Goal: Task Accomplishment & Management: Use online tool/utility

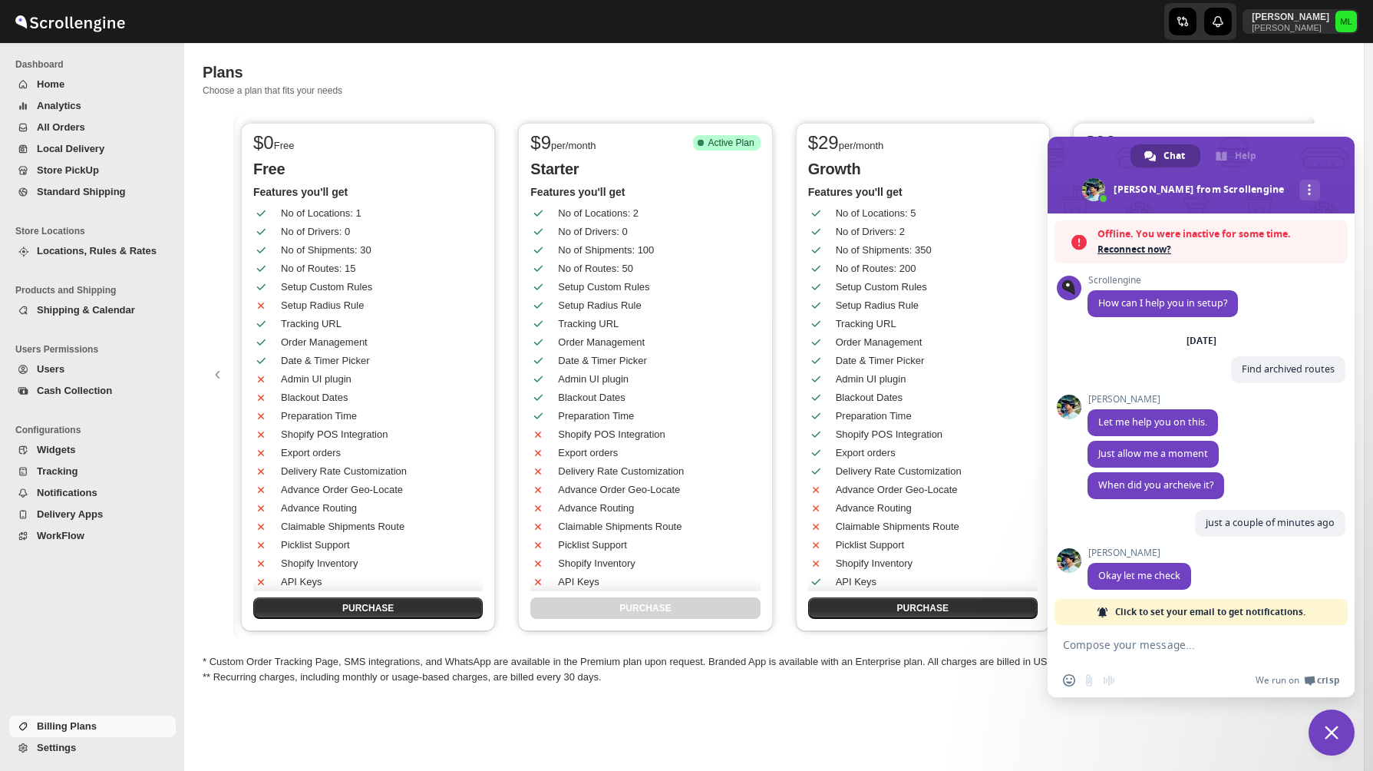
scroll to position [1831, 0]
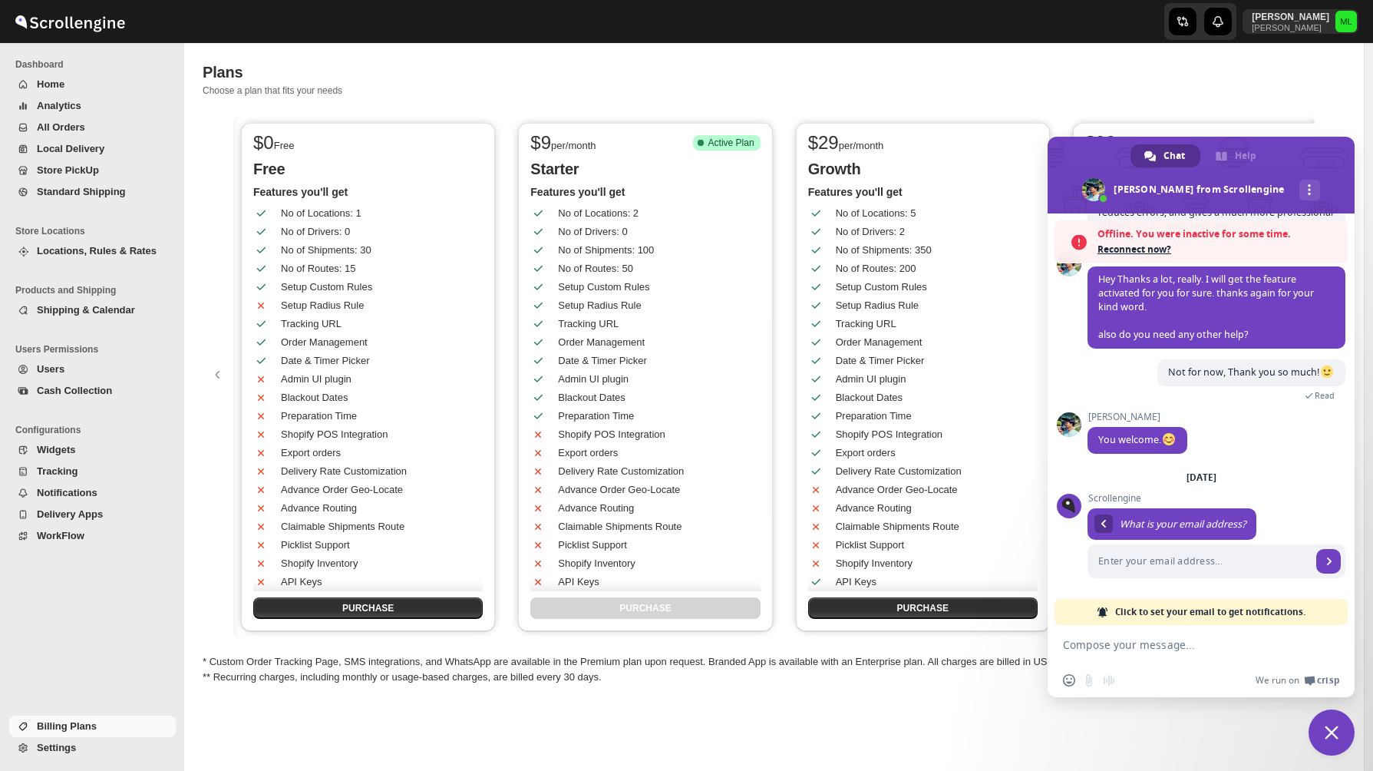
click at [59, 193] on span "Standard Shipping" at bounding box center [81, 192] width 89 height 12
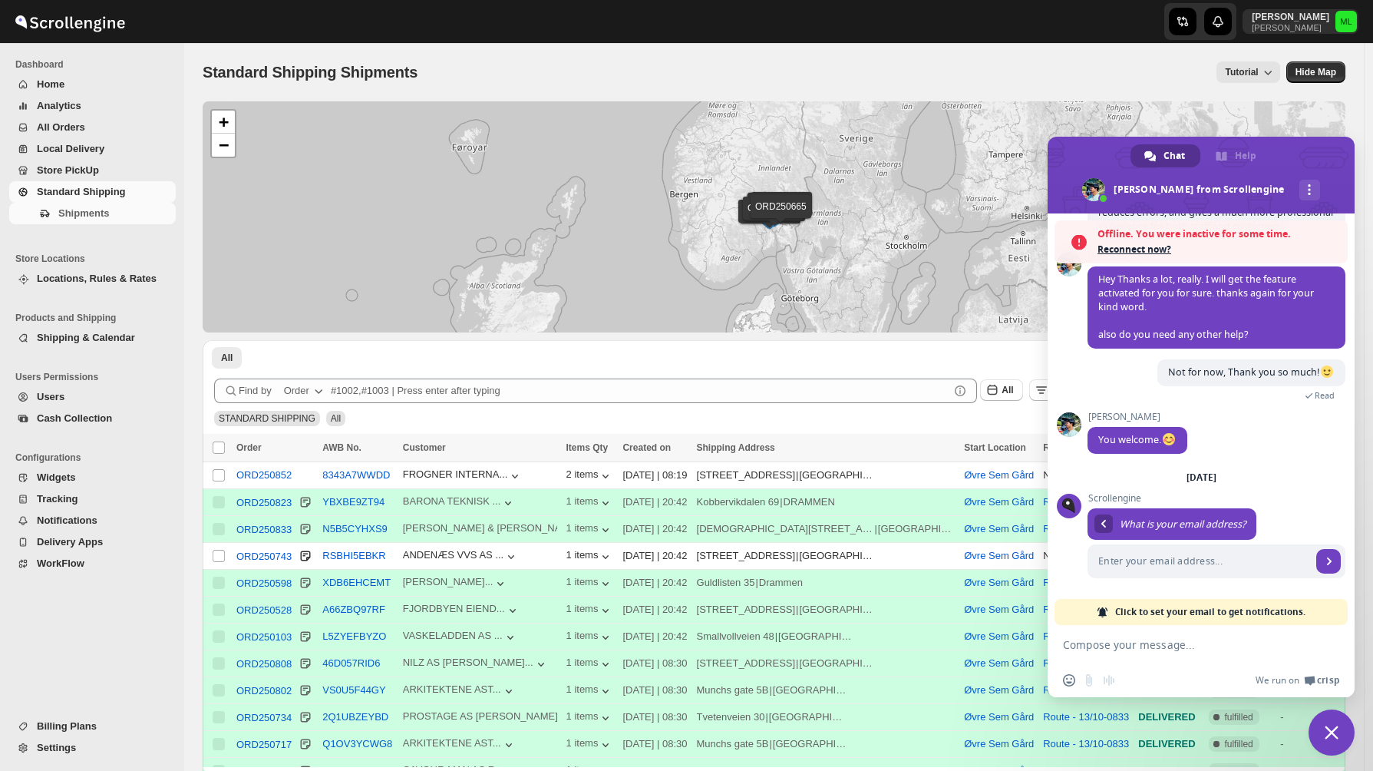
click at [1331, 152] on span at bounding box center [1201, 175] width 307 height 77
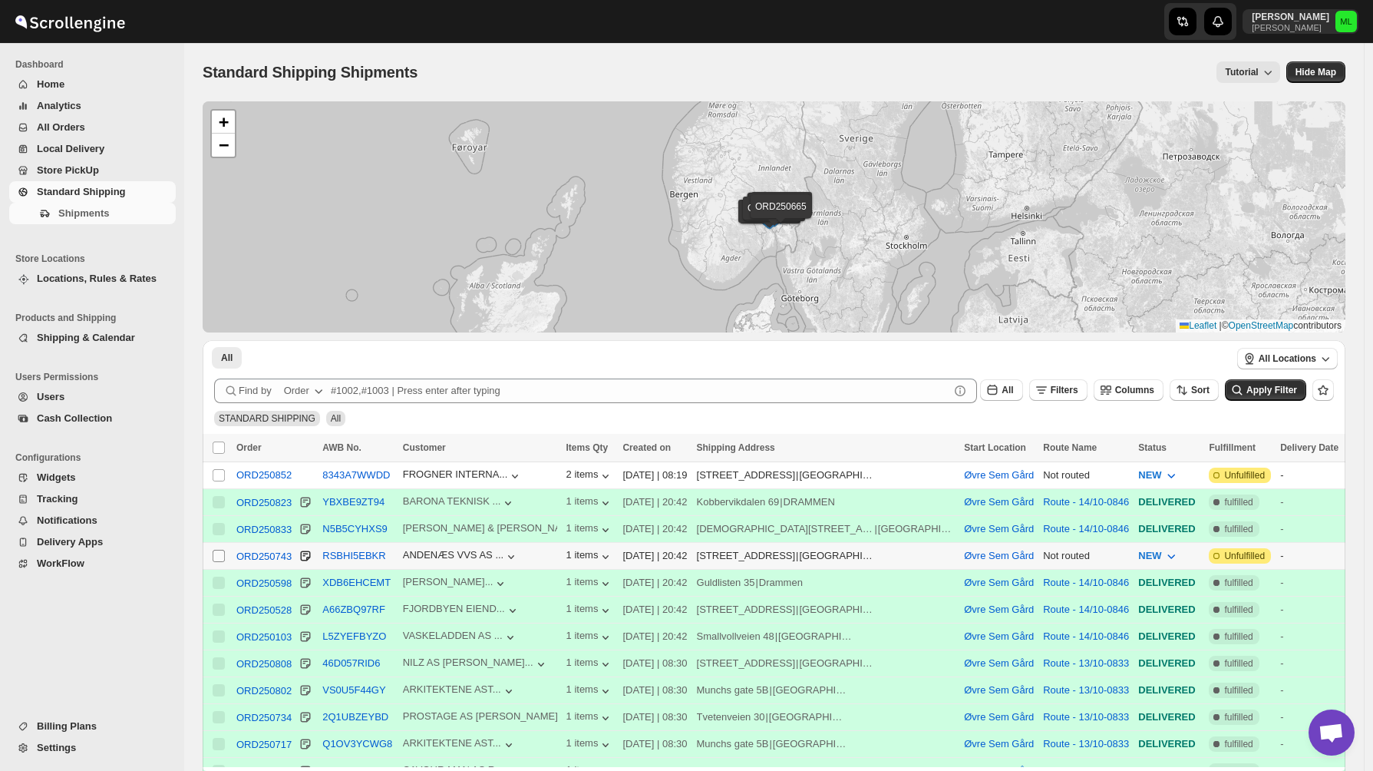
click at [214, 557] on input "Select shipment" at bounding box center [219, 555] width 12 height 12
checkbox input "true"
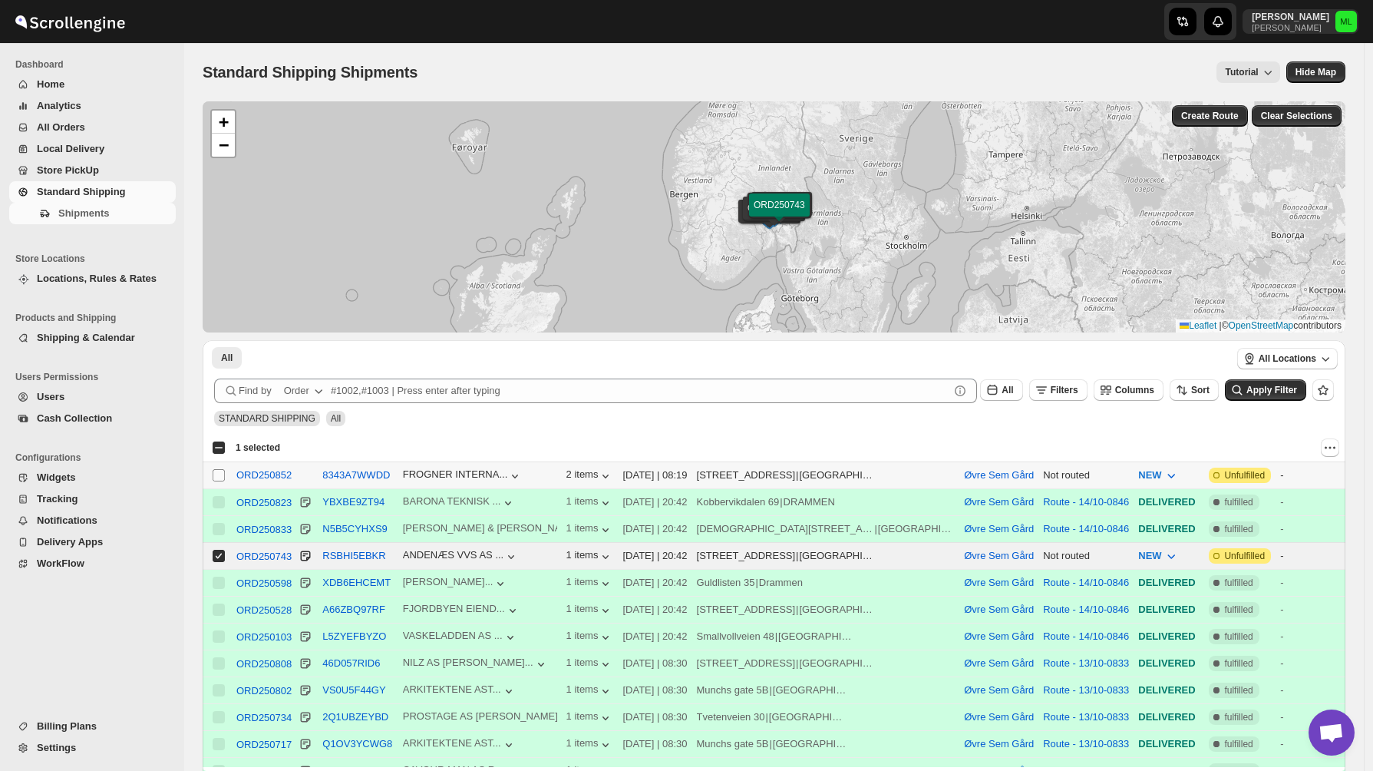
click at [219, 473] on input "Select shipment" at bounding box center [219, 475] width 12 height 12
checkbox input "true"
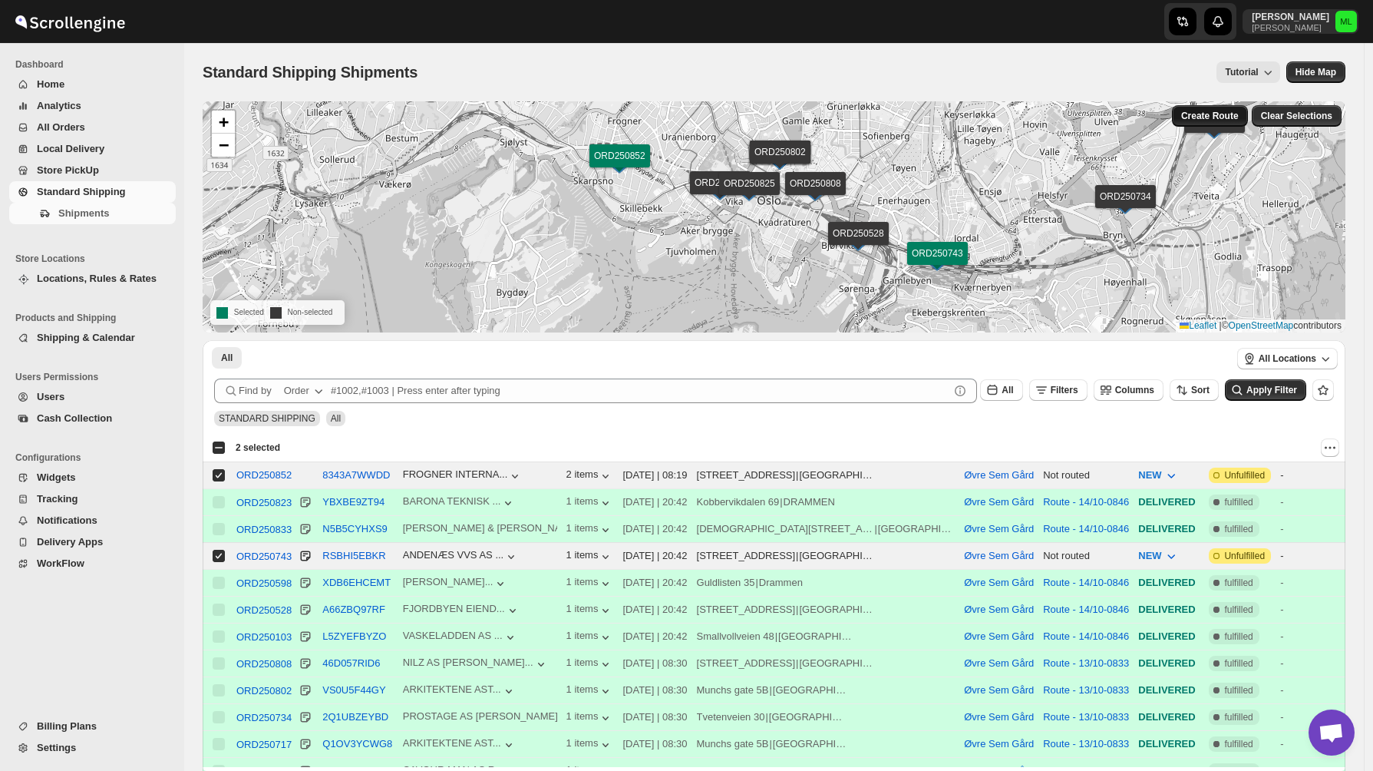
click at [1225, 121] on span "Create Route" at bounding box center [1210, 116] width 58 height 12
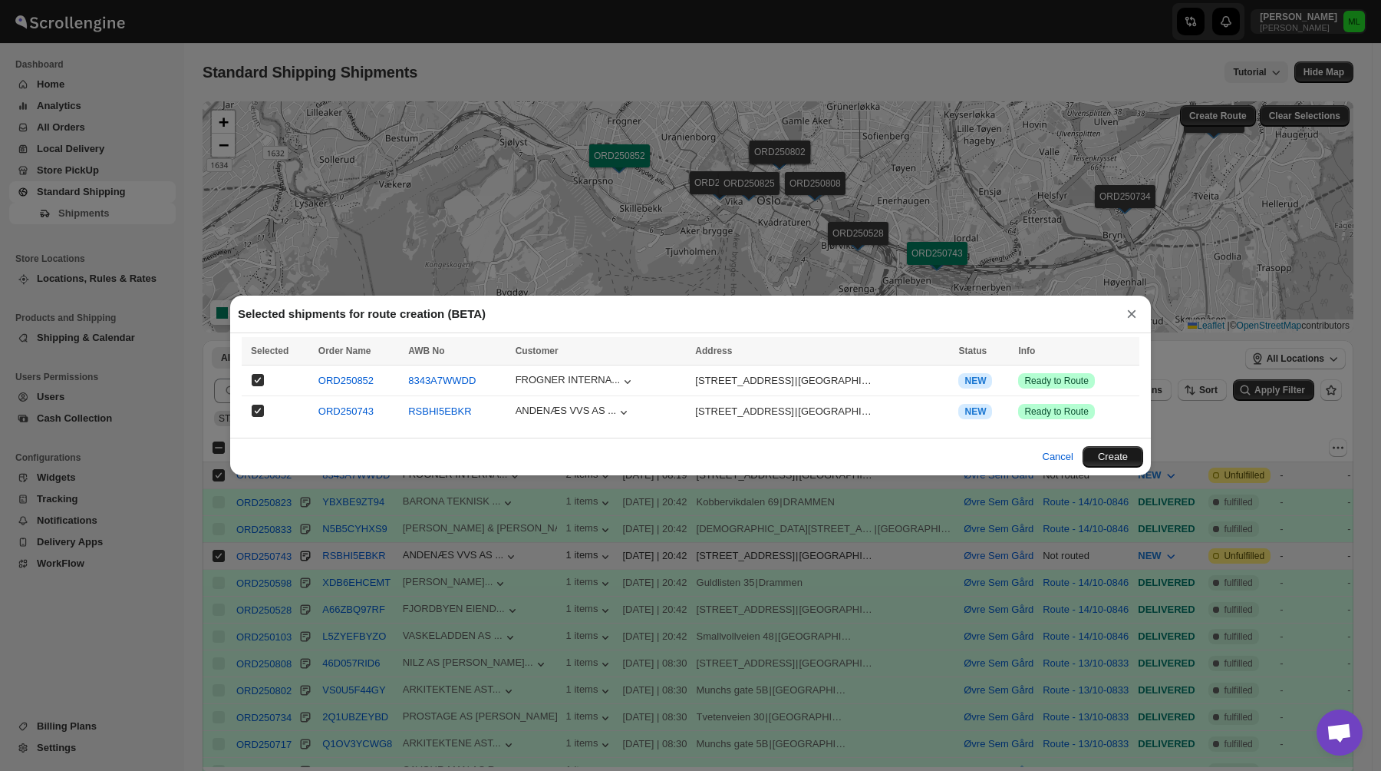
click at [1120, 456] on button "Create" at bounding box center [1113, 456] width 61 height 21
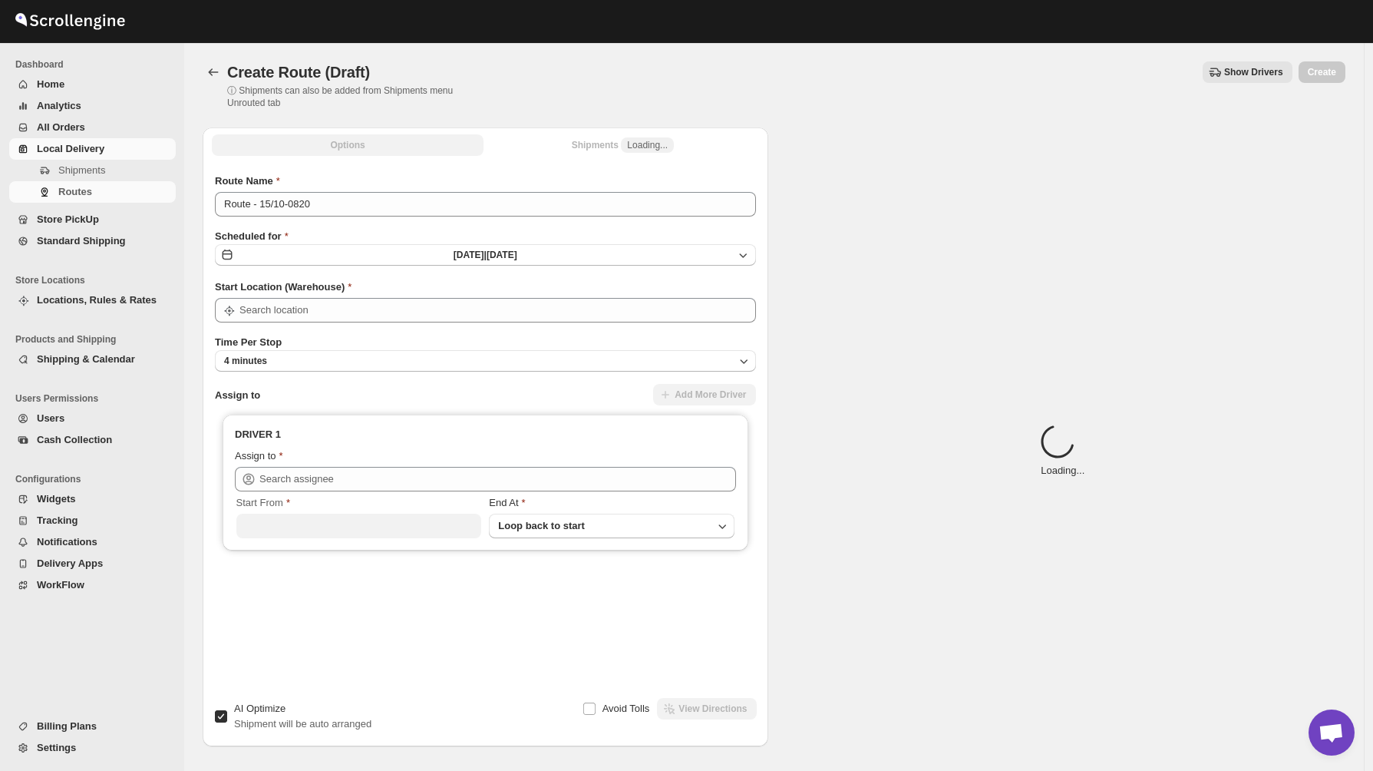
type input "Øvre Sem Gård"
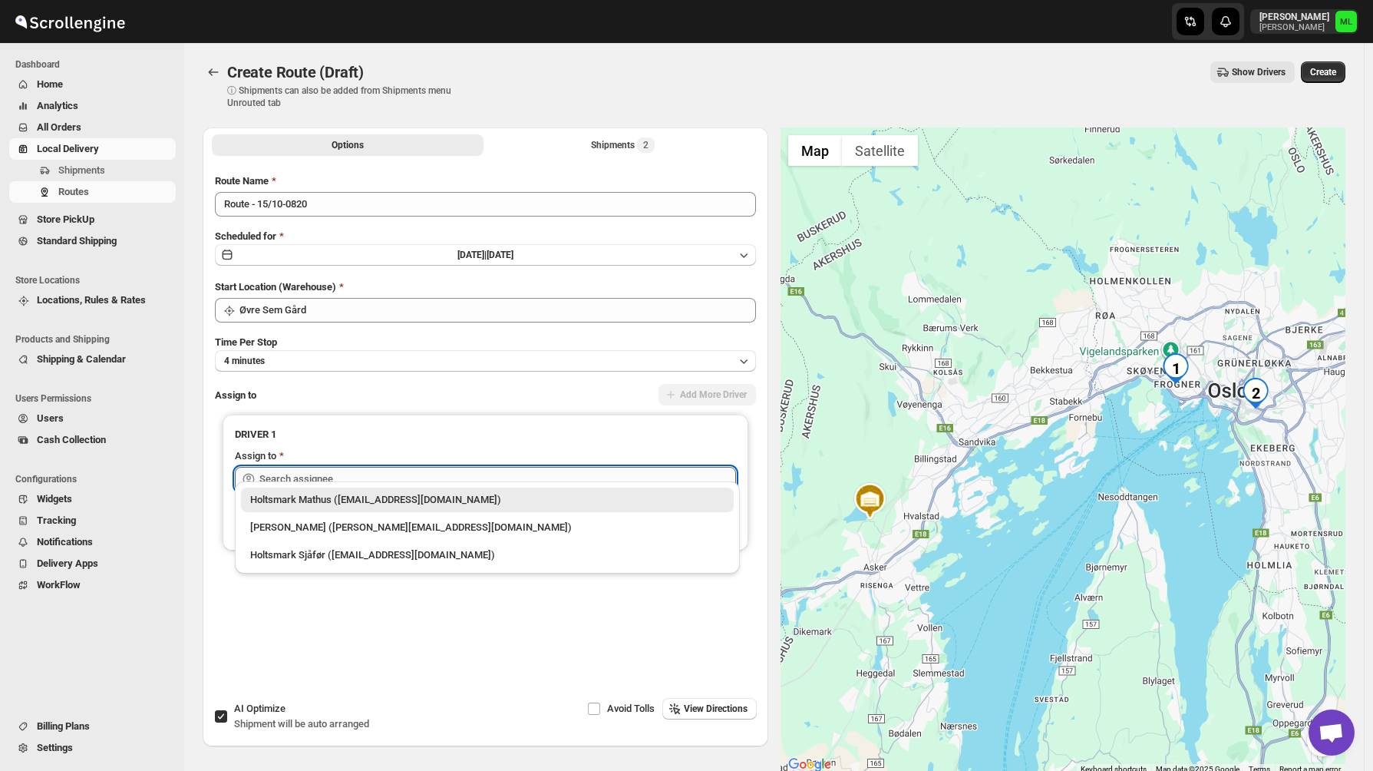
click at [371, 467] on input "text" at bounding box center [497, 479] width 477 height 25
click at [370, 535] on div "[PERSON_NAME] ([PERSON_NAME][EMAIL_ADDRESS][DOMAIN_NAME])" at bounding box center [487, 527] width 493 height 25
type input "[PERSON_NAME] ([PERSON_NAME][EMAIL_ADDRESS][DOMAIN_NAME])"
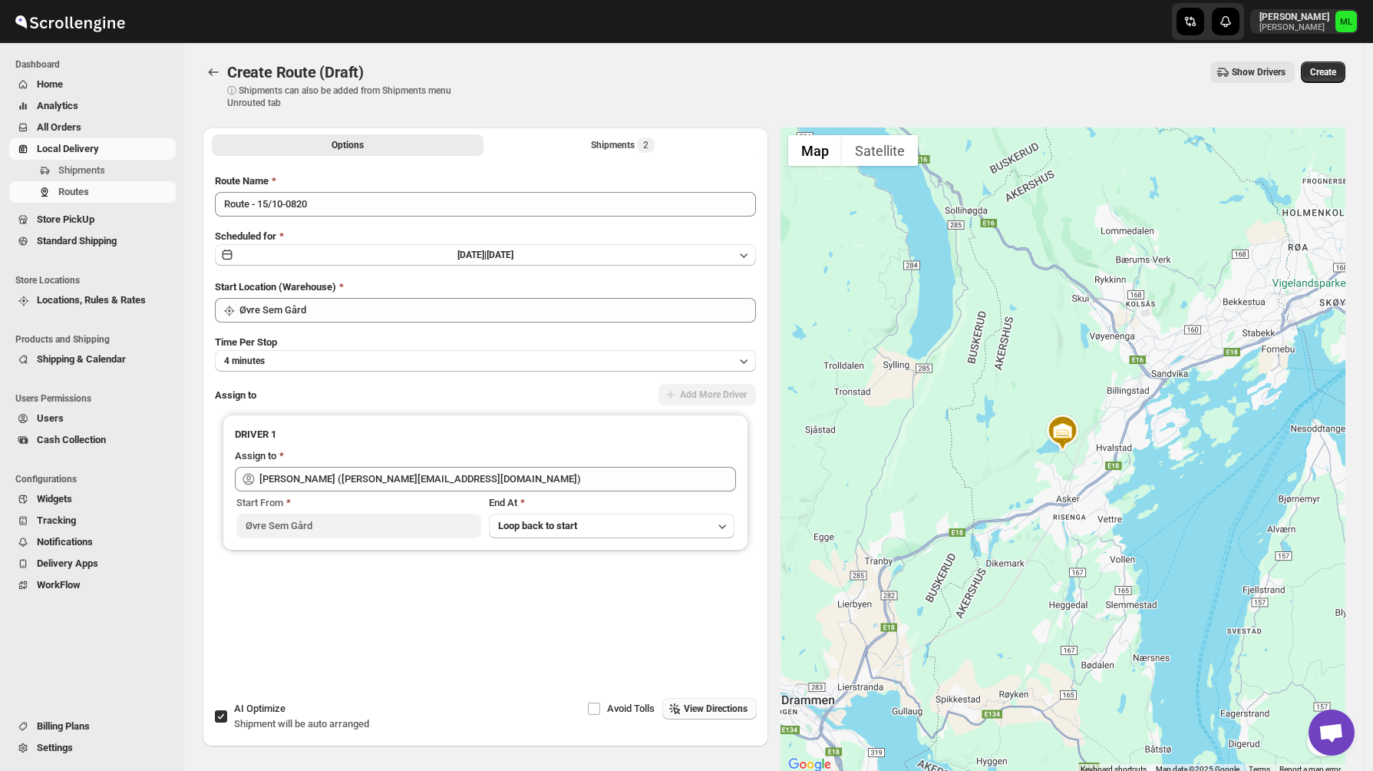
click at [684, 702] on span "View Directions" at bounding box center [716, 708] width 64 height 12
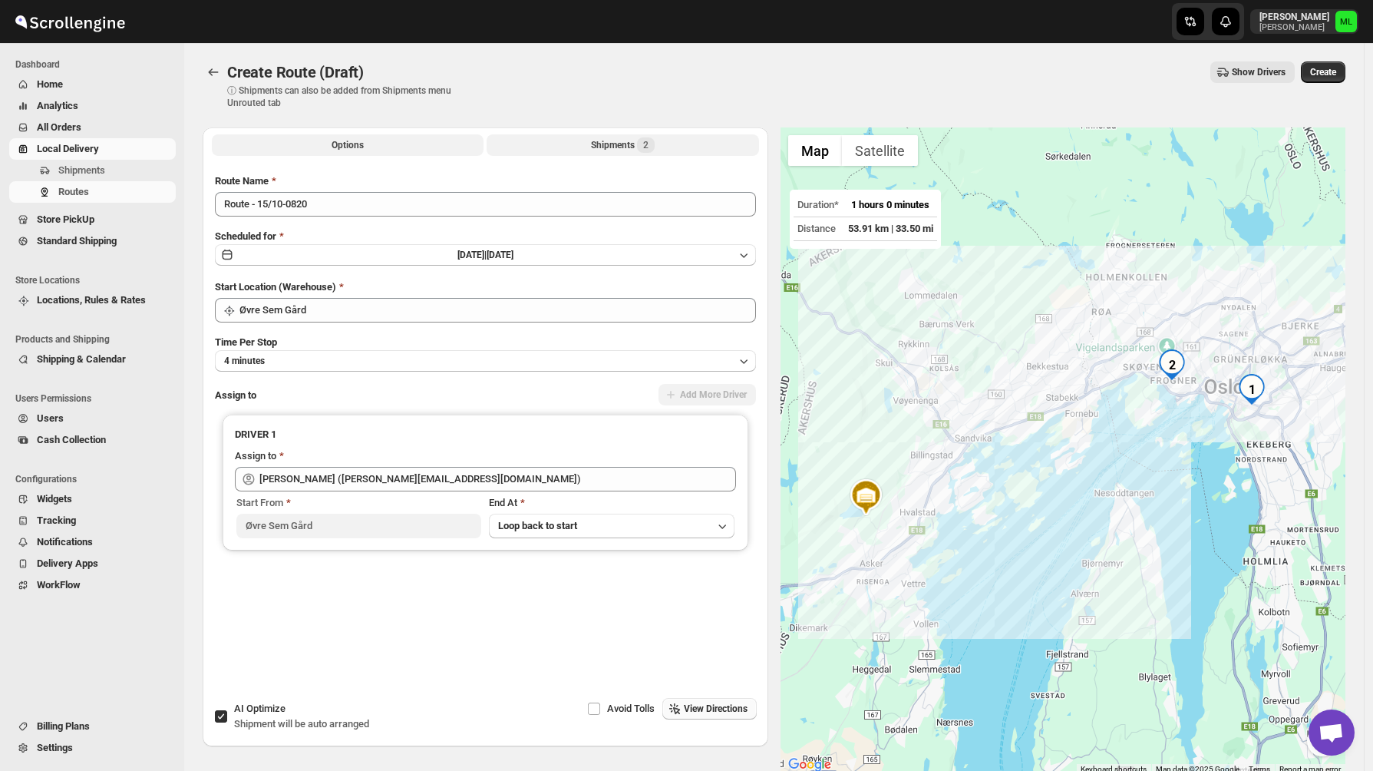
click at [638, 142] on button "Shipments 2" at bounding box center [623, 144] width 272 height 21
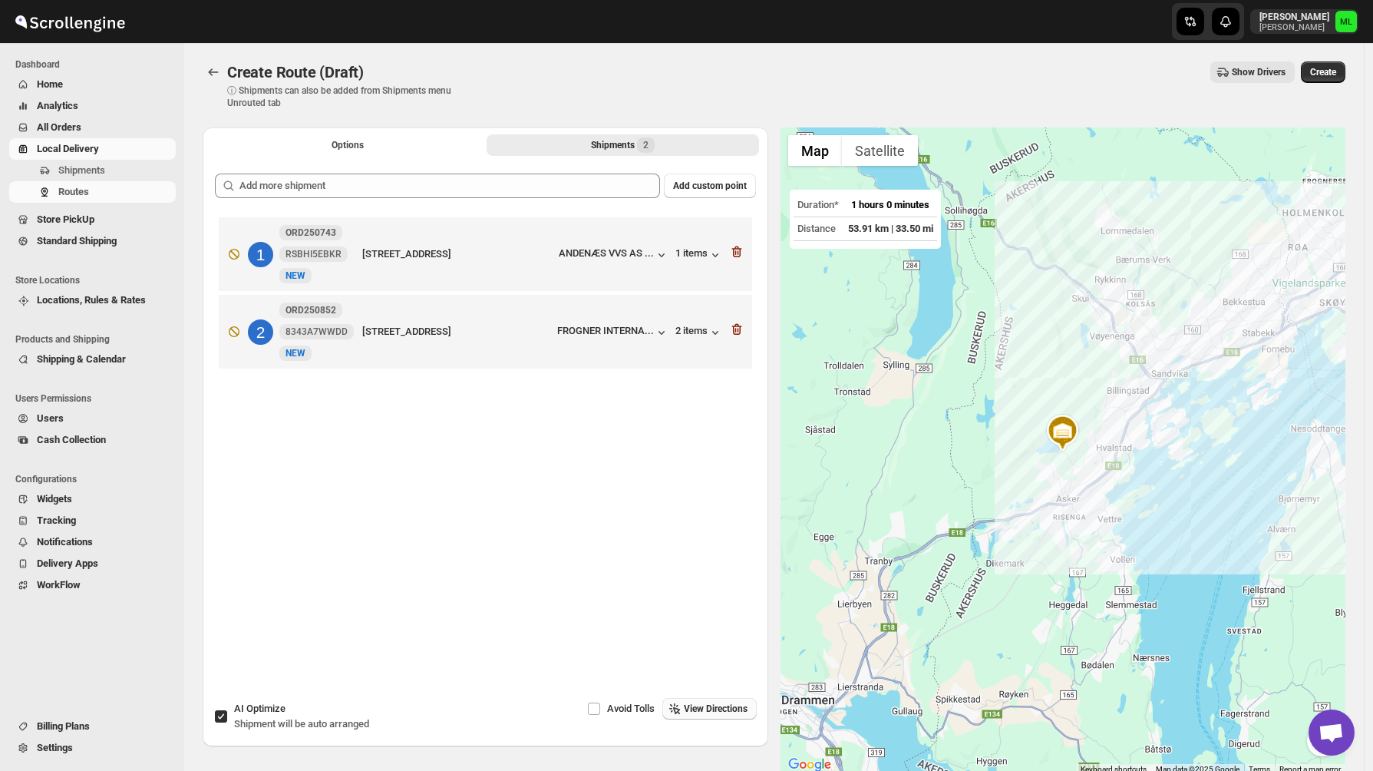
click at [239, 702] on span "AI Optimize" at bounding box center [259, 708] width 51 height 12
click at [227, 710] on input "AI Optimize Shipment will be auto arranged" at bounding box center [221, 716] width 12 height 12
checkbox input "false"
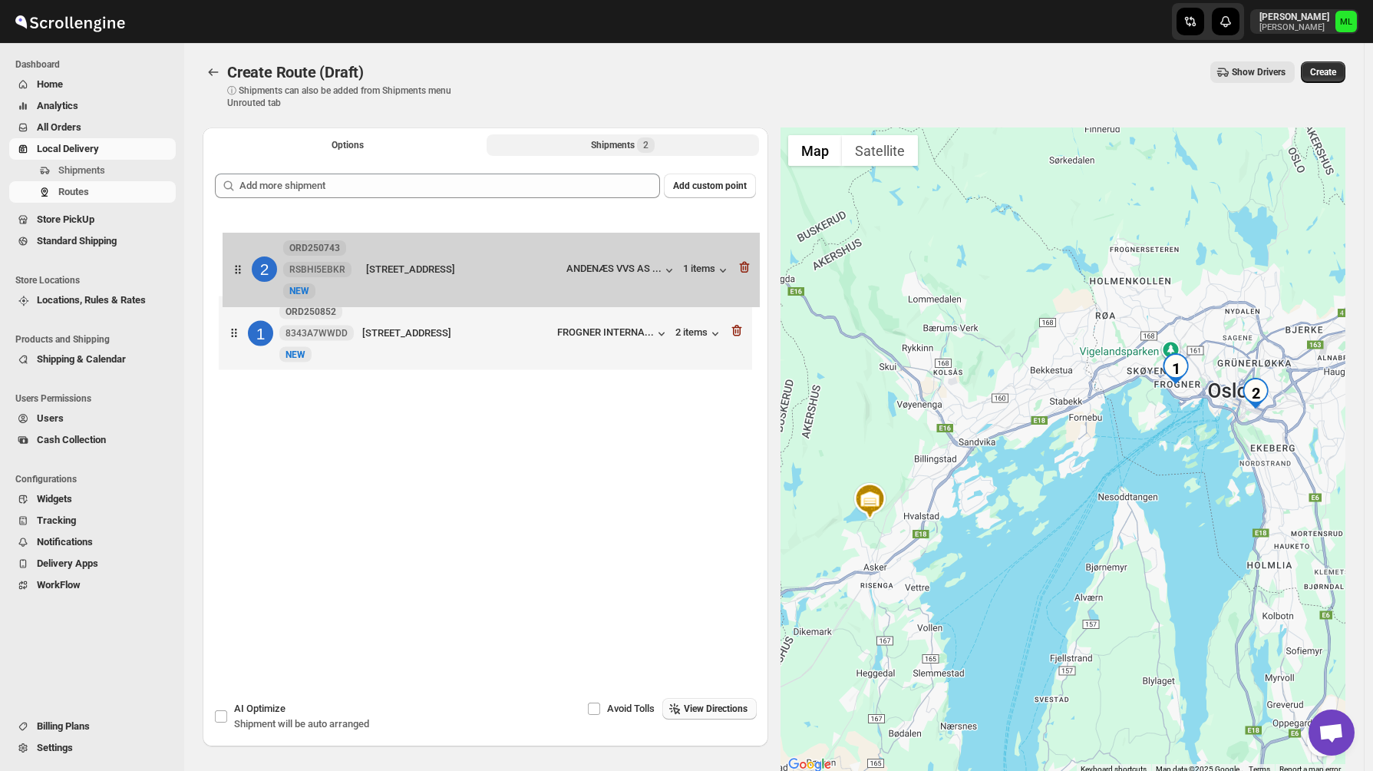
drag, startPoint x: 239, startPoint y: 321, endPoint x: 243, endPoint y: 264, distance: 56.9
click at [243, 264] on div "1 ORD250852 8343A7WWDD [GEOGRAPHIC_DATA][STREET_ADDRESS] FROGNER INTERNA... 2 i…" at bounding box center [485, 295] width 541 height 164
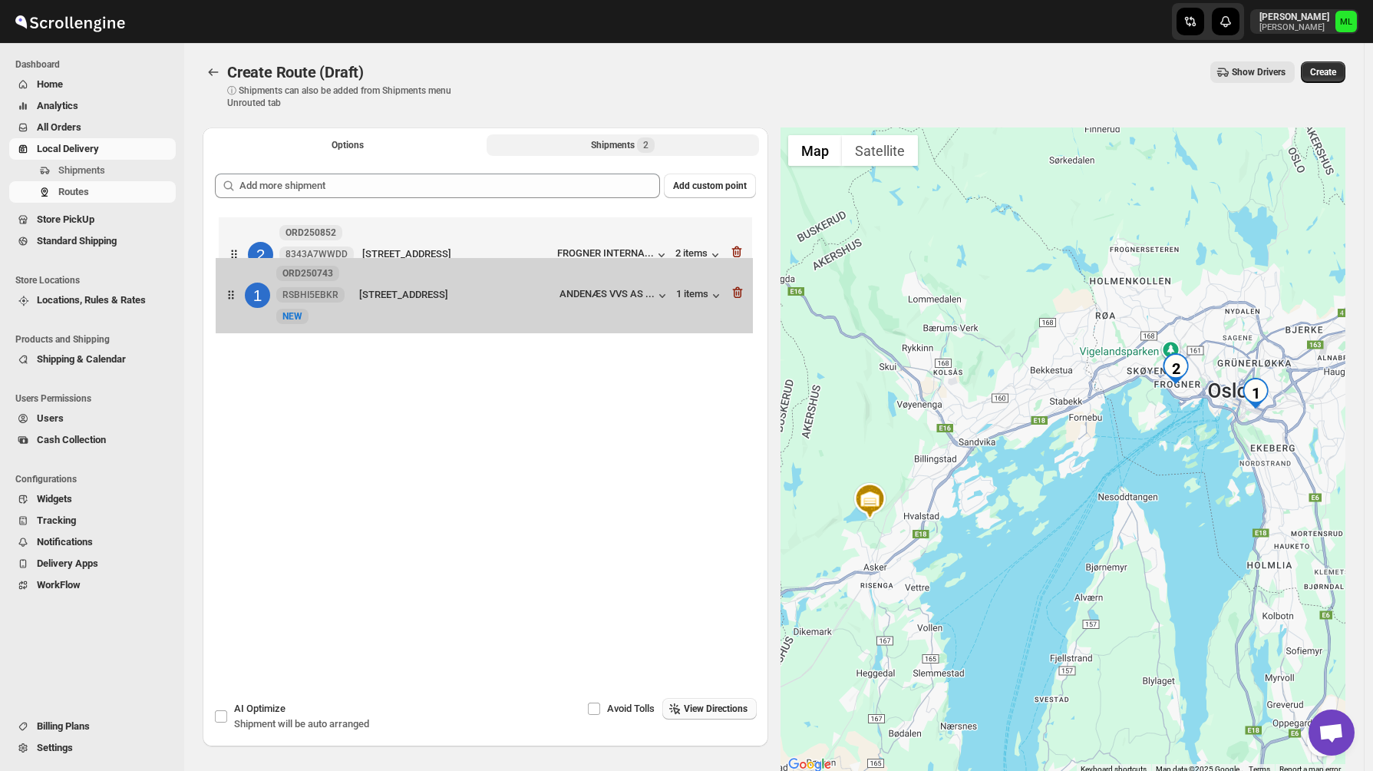
drag, startPoint x: 243, startPoint y: 264, endPoint x: 240, endPoint y: 321, distance: 56.9
click at [240, 321] on div "1 ORD250743 RSBHI5EBKR [STREET_ADDRESS] ANDENÆS VVS AS ... 1 items 2 ORD250852 …" at bounding box center [485, 295] width 541 height 164
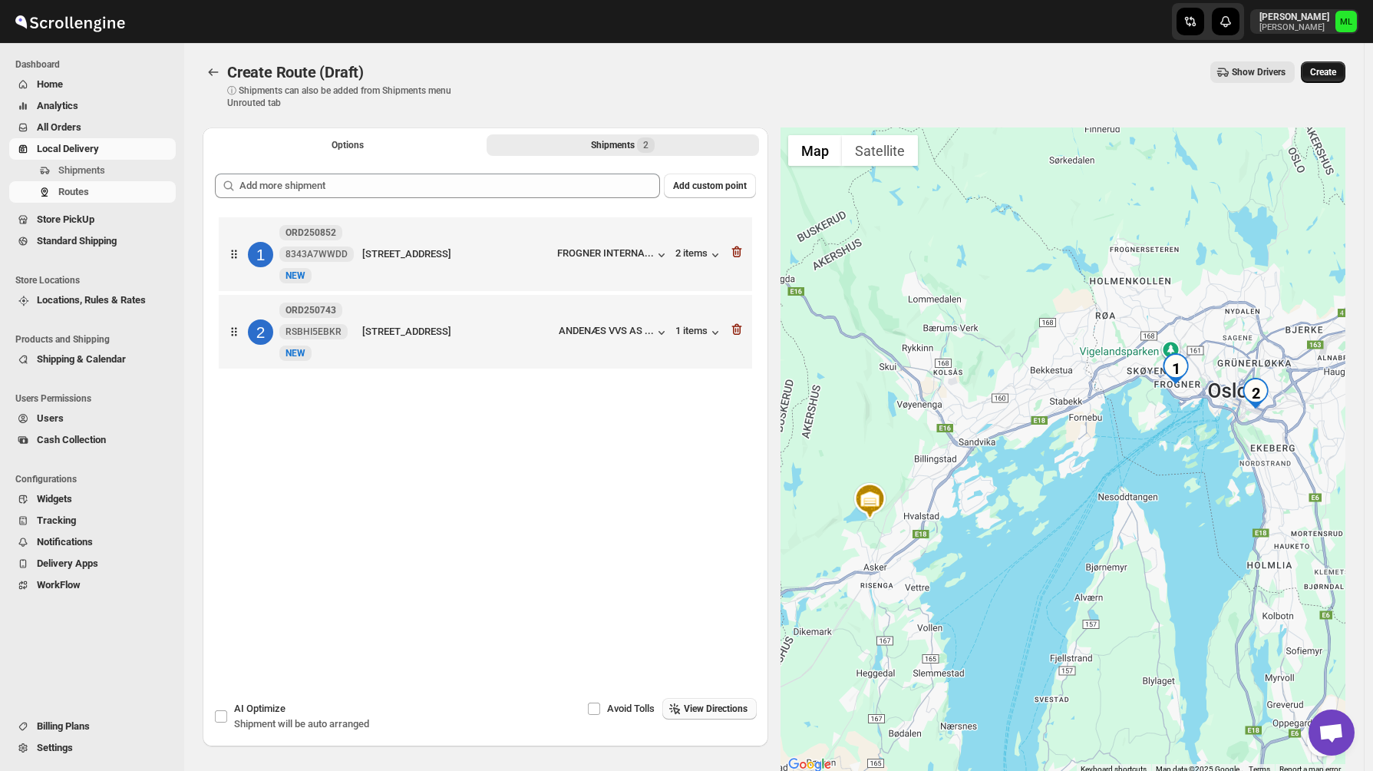
click at [1330, 76] on span "Create" at bounding box center [1323, 72] width 26 height 12
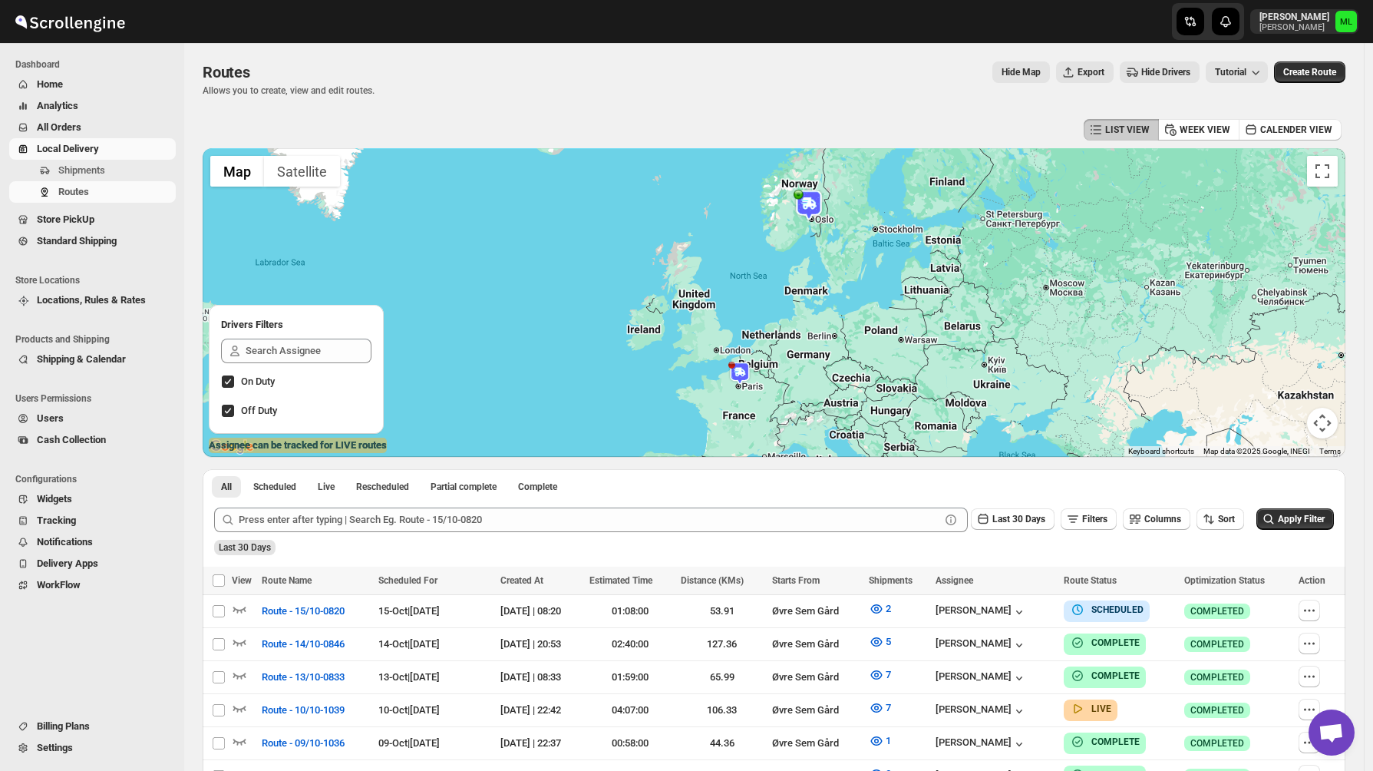
click at [52, 732] on span "Billing Plans" at bounding box center [105, 725] width 136 height 15
